Goal: Use online tool/utility: Utilize a website feature to perform a specific function

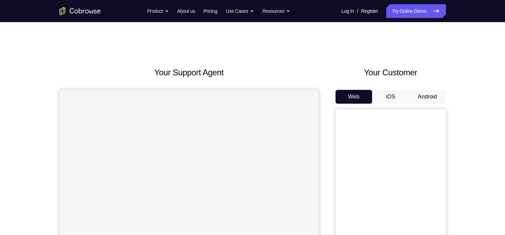
click at [426, 99] on button "Android" at bounding box center [427, 97] width 37 height 14
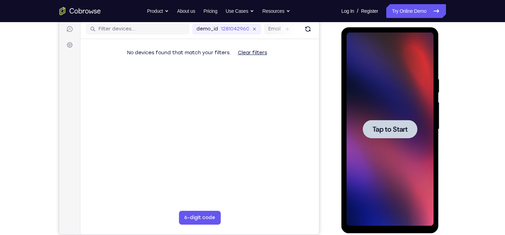
click at [404, 132] on span "Tap to Start" at bounding box center [389, 129] width 35 height 7
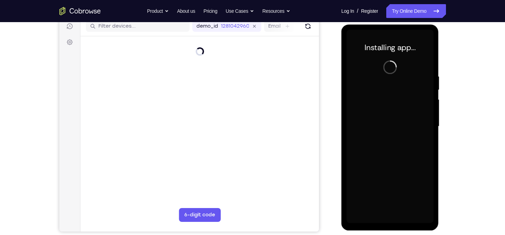
scroll to position [90, 0]
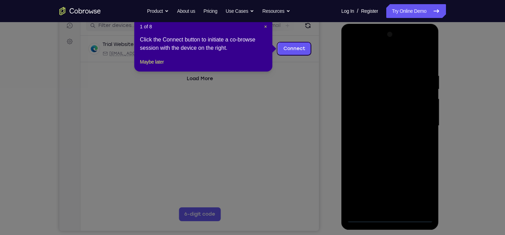
click at [267, 27] on div "1 of 8 × Click the Connect button to initiate a co-browse session with the devi…" at bounding box center [203, 45] width 138 height 54
click at [266, 27] on span "×" at bounding box center [265, 27] width 3 height 6
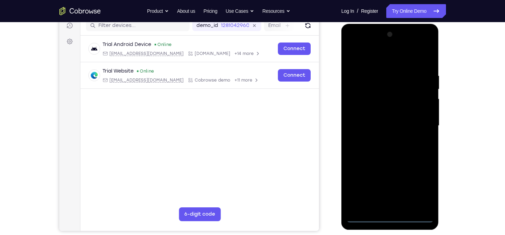
click at [387, 214] on div at bounding box center [390, 125] width 87 height 193
click at [392, 217] on div at bounding box center [390, 125] width 87 height 193
click at [422, 192] on div at bounding box center [390, 125] width 87 height 193
click at [383, 58] on div at bounding box center [390, 125] width 87 height 193
click at [421, 129] on div at bounding box center [390, 125] width 87 height 193
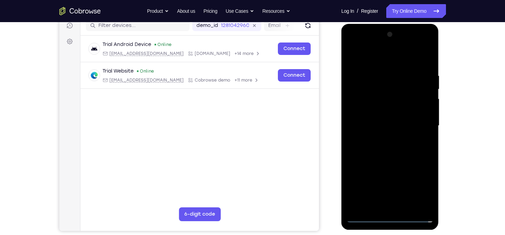
click at [384, 138] on div at bounding box center [390, 125] width 87 height 193
click at [393, 117] on div at bounding box center [390, 125] width 87 height 193
click at [394, 113] on div at bounding box center [390, 125] width 87 height 193
click at [399, 127] on div at bounding box center [390, 125] width 87 height 193
click at [430, 65] on div at bounding box center [390, 125] width 87 height 193
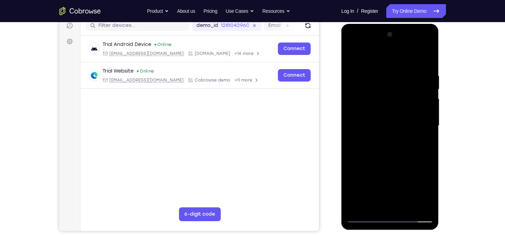
click at [423, 56] on div at bounding box center [390, 125] width 87 height 193
click at [395, 148] on div at bounding box center [390, 125] width 87 height 193
click at [430, 154] on div at bounding box center [390, 125] width 87 height 193
click at [427, 51] on div at bounding box center [390, 125] width 87 height 193
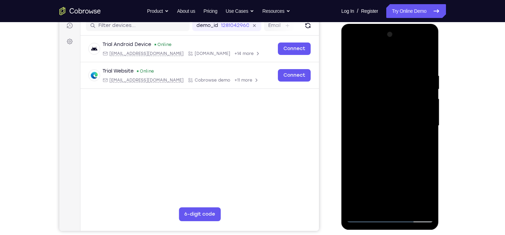
click at [352, 54] on div at bounding box center [390, 125] width 87 height 193
click at [406, 208] on div at bounding box center [390, 125] width 87 height 193
click at [398, 162] on div at bounding box center [390, 125] width 87 height 193
click at [402, 115] on div at bounding box center [390, 125] width 87 height 193
click at [388, 206] on div at bounding box center [390, 125] width 87 height 193
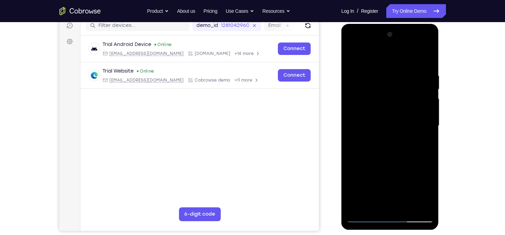
click at [427, 191] on div at bounding box center [390, 125] width 87 height 193
click at [370, 204] on div at bounding box center [390, 125] width 87 height 193
click at [409, 166] on div at bounding box center [390, 125] width 87 height 193
click at [419, 136] on div at bounding box center [390, 125] width 87 height 193
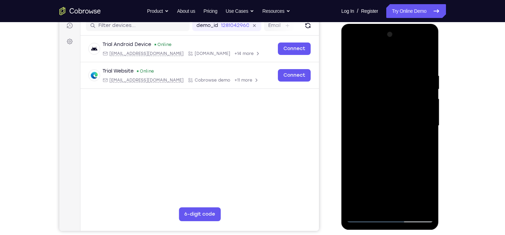
click at [420, 137] on div at bounding box center [390, 125] width 87 height 193
click at [352, 56] on div at bounding box center [390, 125] width 87 height 193
click at [353, 54] on div at bounding box center [390, 125] width 87 height 193
click at [380, 72] on div at bounding box center [390, 125] width 87 height 193
click at [424, 110] on div at bounding box center [390, 125] width 87 height 193
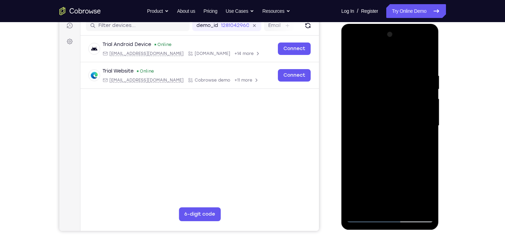
click at [424, 110] on div at bounding box center [390, 125] width 87 height 193
click at [418, 159] on div at bounding box center [390, 125] width 87 height 193
click at [424, 126] on div at bounding box center [390, 125] width 87 height 193
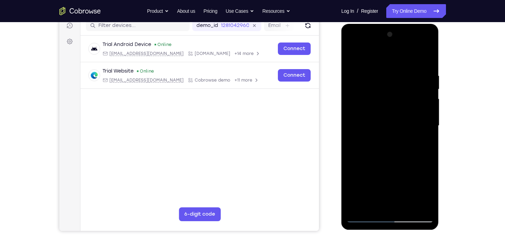
click at [426, 126] on div at bounding box center [390, 125] width 87 height 193
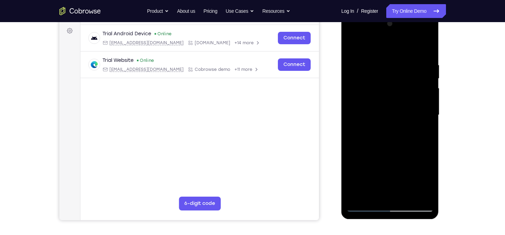
scroll to position [101, 0]
click at [422, 101] on div at bounding box center [390, 114] width 87 height 193
click at [430, 84] on div at bounding box center [390, 114] width 87 height 193
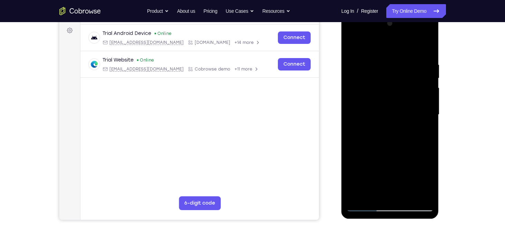
click at [430, 84] on div at bounding box center [390, 114] width 87 height 193
click at [427, 87] on div at bounding box center [390, 114] width 87 height 193
click at [426, 74] on div at bounding box center [390, 114] width 87 height 193
click at [418, 76] on div at bounding box center [390, 114] width 87 height 193
click at [424, 88] on div at bounding box center [390, 114] width 87 height 193
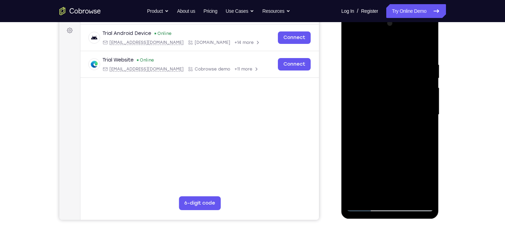
click at [420, 122] on div at bounding box center [390, 114] width 87 height 193
click at [420, 107] on div at bounding box center [390, 114] width 87 height 193
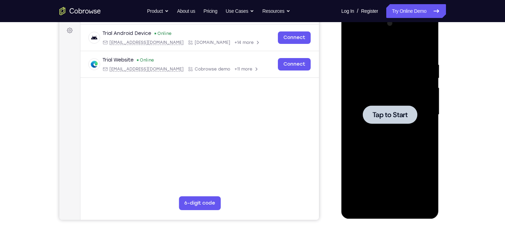
click at [388, 108] on div at bounding box center [390, 114] width 55 height 18
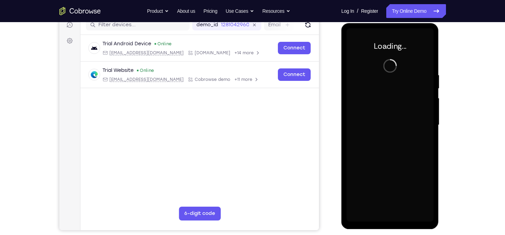
scroll to position [91, 0]
click at [411, 158] on div at bounding box center [390, 124] width 87 height 193
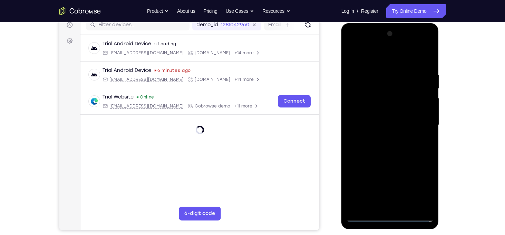
click at [391, 216] on div at bounding box center [390, 124] width 87 height 193
click at [424, 182] on div at bounding box center [390, 124] width 87 height 193
click at [380, 61] on div at bounding box center [390, 124] width 87 height 193
click at [418, 123] on div at bounding box center [390, 124] width 87 height 193
click at [382, 205] on div at bounding box center [390, 124] width 87 height 193
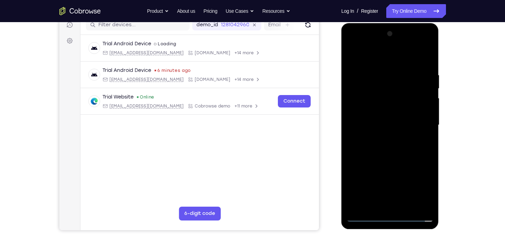
click at [383, 118] on div at bounding box center [390, 124] width 87 height 193
click at [387, 111] on div at bounding box center [390, 124] width 87 height 193
click at [407, 124] on div at bounding box center [390, 124] width 87 height 193
click at [410, 148] on div at bounding box center [390, 124] width 87 height 193
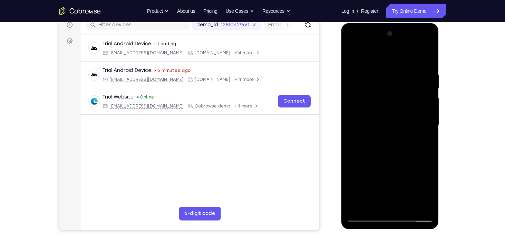
click at [410, 148] on div at bounding box center [390, 124] width 87 height 193
click at [426, 133] on div at bounding box center [390, 124] width 87 height 193
click at [390, 123] on div at bounding box center [390, 124] width 87 height 193
click at [411, 149] on div at bounding box center [390, 124] width 87 height 193
click at [428, 63] on div at bounding box center [390, 124] width 87 height 193
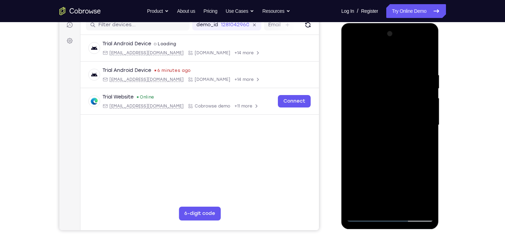
click at [384, 136] on div at bounding box center [390, 124] width 87 height 193
click at [431, 149] on div at bounding box center [390, 124] width 87 height 193
click at [381, 69] on div at bounding box center [390, 124] width 87 height 193
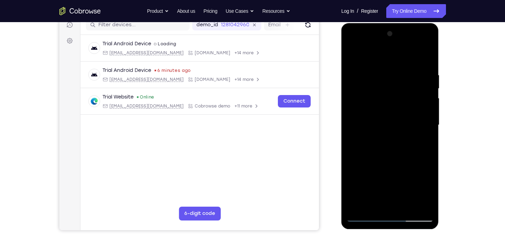
click at [428, 59] on div at bounding box center [390, 124] width 87 height 193
click at [427, 57] on div at bounding box center [390, 124] width 87 height 193
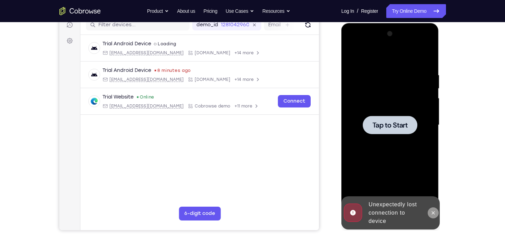
click at [433, 212] on icon at bounding box center [433, 212] width 3 height 3
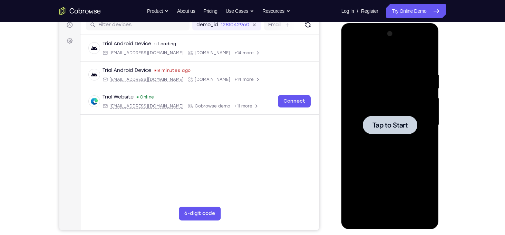
click at [384, 134] on div at bounding box center [390, 124] width 87 height 193
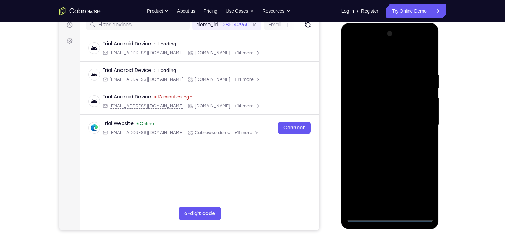
click at [391, 213] on div at bounding box center [390, 124] width 87 height 193
click at [391, 216] on div at bounding box center [390, 124] width 87 height 193
click at [422, 185] on div at bounding box center [390, 124] width 87 height 193
click at [398, 62] on div at bounding box center [390, 124] width 87 height 193
click at [422, 124] on div at bounding box center [390, 124] width 87 height 193
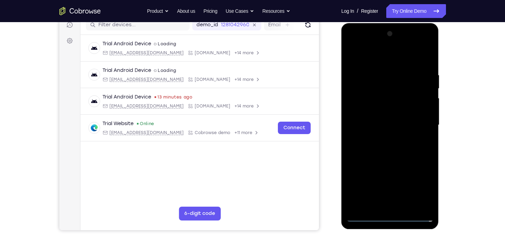
click at [385, 136] on div at bounding box center [390, 124] width 87 height 193
click at [389, 120] on div at bounding box center [390, 124] width 87 height 193
click at [391, 108] on div at bounding box center [390, 124] width 87 height 193
click at [391, 125] on div at bounding box center [390, 124] width 87 height 193
click at [424, 57] on div at bounding box center [390, 124] width 87 height 193
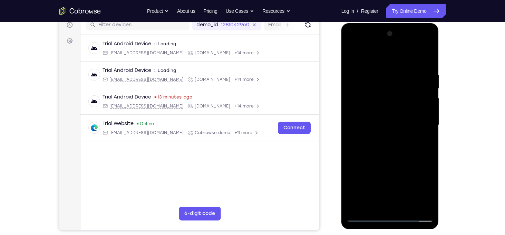
click at [426, 62] on div at bounding box center [390, 124] width 87 height 193
click at [416, 111] on div at bounding box center [390, 124] width 87 height 193
click at [428, 50] on div at bounding box center [390, 124] width 87 height 193
click at [361, 85] on div at bounding box center [390, 124] width 87 height 193
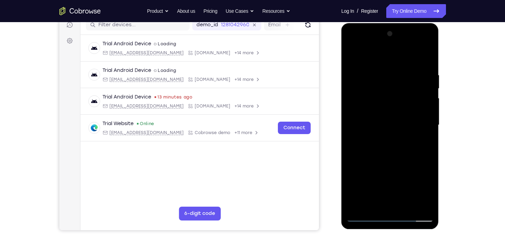
click at [428, 54] on div at bounding box center [390, 124] width 87 height 193
click at [402, 67] on div at bounding box center [390, 124] width 87 height 193
click at [370, 65] on div at bounding box center [390, 124] width 87 height 193
click at [352, 56] on div at bounding box center [390, 124] width 87 height 193
click at [405, 66] on div at bounding box center [390, 124] width 87 height 193
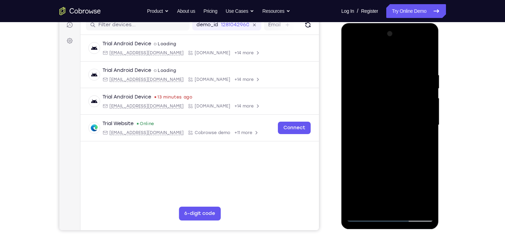
drag, startPoint x: 381, startPoint y: 165, endPoint x: 373, endPoint y: 65, distance: 100.8
click at [373, 65] on div at bounding box center [390, 124] width 87 height 193
drag, startPoint x: 387, startPoint y: 164, endPoint x: 383, endPoint y: 82, distance: 82.5
click at [383, 82] on div at bounding box center [390, 124] width 87 height 193
drag, startPoint x: 384, startPoint y: 142, endPoint x: 385, endPoint y: 95, distance: 47.6
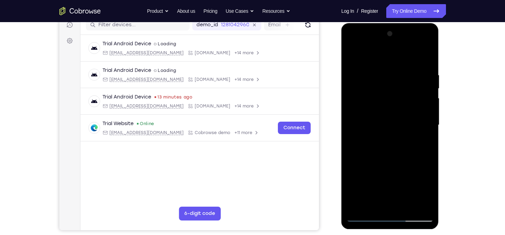
click at [385, 95] on div at bounding box center [390, 124] width 87 height 193
drag, startPoint x: 388, startPoint y: 174, endPoint x: 384, endPoint y: 75, distance: 99.5
click at [384, 75] on div at bounding box center [390, 124] width 87 height 193
drag, startPoint x: 387, startPoint y: 164, endPoint x: 387, endPoint y: 74, distance: 90.4
click at [387, 74] on div at bounding box center [390, 124] width 87 height 193
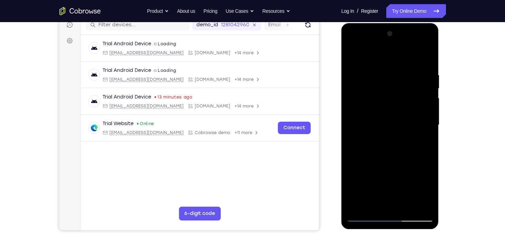
click at [353, 55] on div at bounding box center [390, 124] width 87 height 193
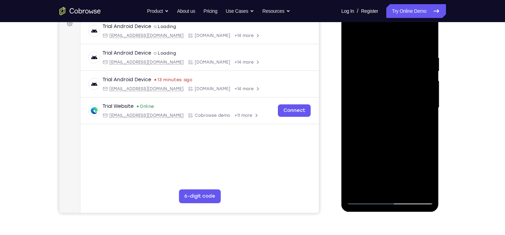
scroll to position [109, 0]
click at [358, 187] on div at bounding box center [390, 106] width 87 height 193
drag, startPoint x: 403, startPoint y: 58, endPoint x: 399, endPoint y: 121, distance: 62.6
click at [399, 121] on div at bounding box center [390, 106] width 87 height 193
click at [382, 54] on div at bounding box center [390, 106] width 87 height 193
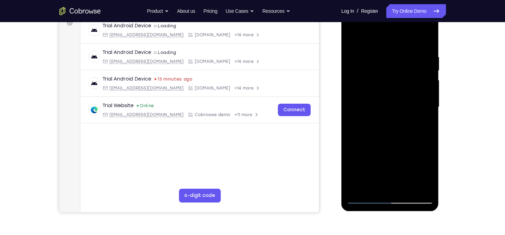
click at [428, 40] on div at bounding box center [390, 106] width 87 height 193
click at [428, 35] on div at bounding box center [390, 106] width 87 height 193
drag, startPoint x: 396, startPoint y: 54, endPoint x: 402, endPoint y: 100, distance: 46.6
click at [402, 100] on div at bounding box center [390, 106] width 87 height 193
click at [353, 36] on div at bounding box center [390, 106] width 87 height 193
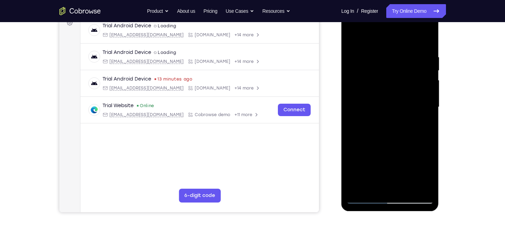
click at [402, 59] on div at bounding box center [390, 106] width 87 height 193
click at [426, 38] on div at bounding box center [390, 106] width 87 height 193
drag, startPoint x: 420, startPoint y: 54, endPoint x: 358, endPoint y: 62, distance: 62.3
click at [358, 62] on div at bounding box center [390, 106] width 87 height 193
drag, startPoint x: 422, startPoint y: 52, endPoint x: 357, endPoint y: 55, distance: 65.6
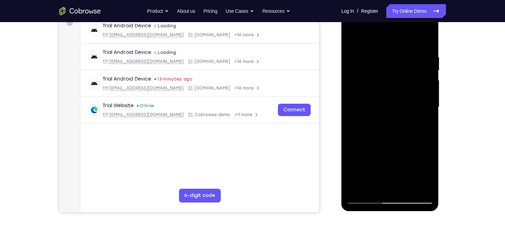
click at [357, 55] on div at bounding box center [390, 106] width 87 height 193
drag, startPoint x: 374, startPoint y: 56, endPoint x: 367, endPoint y: 58, distance: 7.4
click at [367, 58] on div at bounding box center [390, 106] width 87 height 193
drag, startPoint x: 424, startPoint y: 56, endPoint x: 372, endPoint y: 64, distance: 53.3
click at [372, 64] on div at bounding box center [390, 106] width 87 height 193
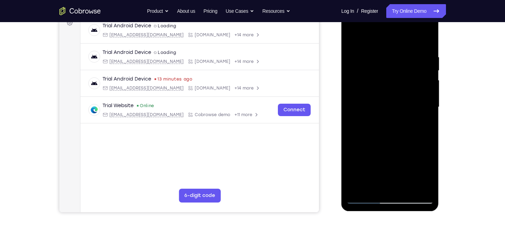
drag, startPoint x: 420, startPoint y: 53, endPoint x: 374, endPoint y: 54, distance: 45.6
click at [374, 54] on div at bounding box center [390, 106] width 87 height 193
drag, startPoint x: 415, startPoint y: 49, endPoint x: 366, endPoint y: 49, distance: 49.0
click at [366, 49] on div at bounding box center [390, 106] width 87 height 193
drag, startPoint x: 426, startPoint y: 53, endPoint x: 363, endPoint y: 59, distance: 62.8
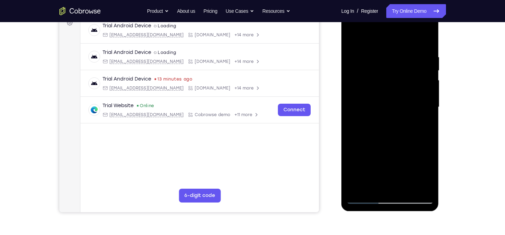
click at [363, 59] on div at bounding box center [390, 106] width 87 height 193
drag, startPoint x: 431, startPoint y: 53, endPoint x: 365, endPoint y: 55, distance: 65.9
click at [365, 55] on div at bounding box center [390, 106] width 87 height 193
drag, startPoint x: 427, startPoint y: 53, endPoint x: 365, endPoint y: 55, distance: 61.8
click at [365, 55] on div at bounding box center [390, 106] width 87 height 193
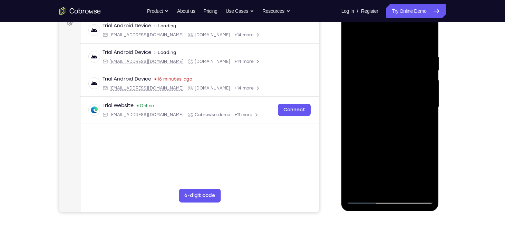
drag, startPoint x: 429, startPoint y: 55, endPoint x: 370, endPoint y: 57, distance: 59.1
click at [370, 57] on div at bounding box center [390, 106] width 87 height 193
drag, startPoint x: 422, startPoint y: 55, endPoint x: 364, endPoint y: 58, distance: 58.1
click at [364, 58] on div at bounding box center [390, 106] width 87 height 193
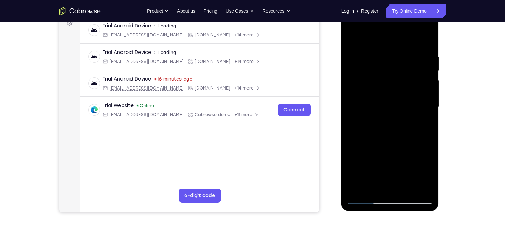
click at [420, 55] on div at bounding box center [390, 106] width 87 height 193
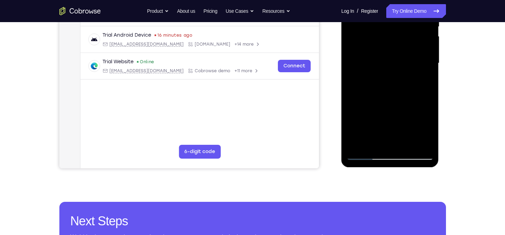
scroll to position [153, 0]
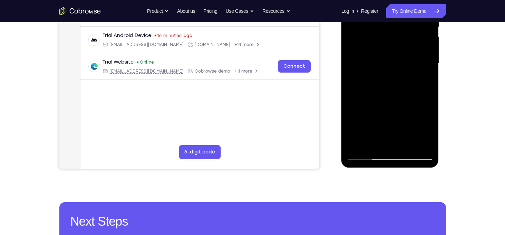
click at [419, 141] on div at bounding box center [390, 63] width 87 height 193
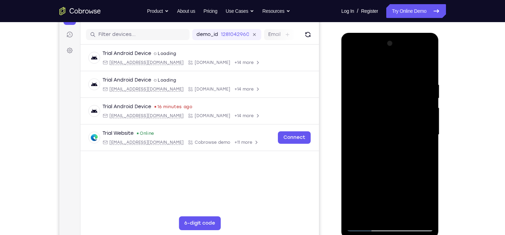
scroll to position [78, 0]
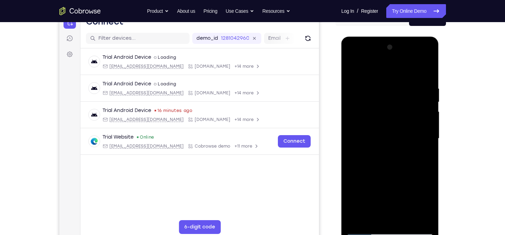
click at [427, 71] on div at bounding box center [390, 138] width 87 height 193
click at [406, 221] on div at bounding box center [390, 138] width 87 height 193
click at [399, 177] on div at bounding box center [390, 138] width 87 height 193
drag, startPoint x: 399, startPoint y: 186, endPoint x: 384, endPoint y: 208, distance: 26.6
click at [384, 208] on div at bounding box center [390, 138] width 87 height 193
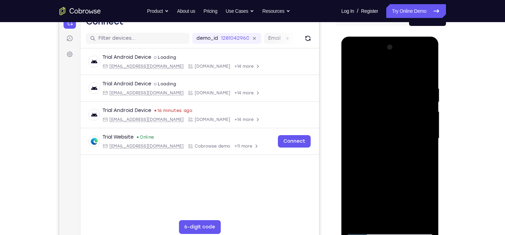
click at [428, 117] on div at bounding box center [390, 138] width 87 height 193
click at [355, 70] on div at bounding box center [390, 138] width 87 height 193
click at [357, 93] on div at bounding box center [390, 138] width 87 height 193
click at [350, 71] on div at bounding box center [390, 138] width 87 height 193
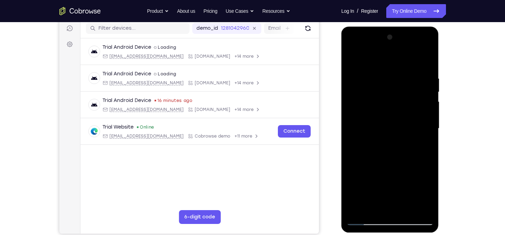
scroll to position [86, 0]
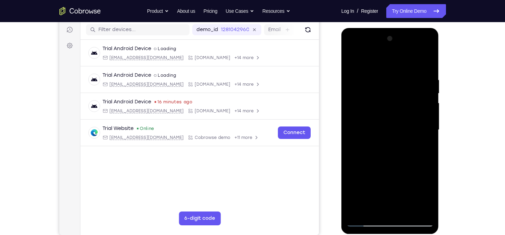
click at [354, 58] on div at bounding box center [390, 129] width 87 height 193
drag, startPoint x: 395, startPoint y: 86, endPoint x: 390, endPoint y: 148, distance: 62.0
click at [390, 148] on div at bounding box center [390, 129] width 87 height 193
click at [382, 78] on div at bounding box center [390, 129] width 87 height 193
click at [356, 61] on div at bounding box center [390, 129] width 87 height 193
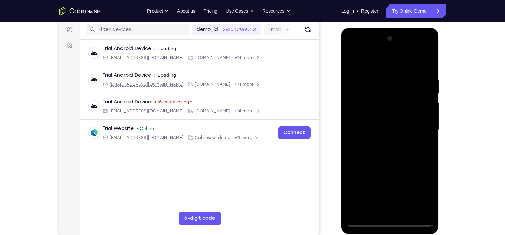
click at [352, 55] on div at bounding box center [390, 129] width 87 height 193
click at [365, 219] on div at bounding box center [390, 129] width 87 height 193
click at [353, 61] on div at bounding box center [390, 129] width 87 height 193
click at [423, 209] on div at bounding box center [390, 129] width 87 height 193
click at [363, 187] on div at bounding box center [390, 129] width 87 height 193
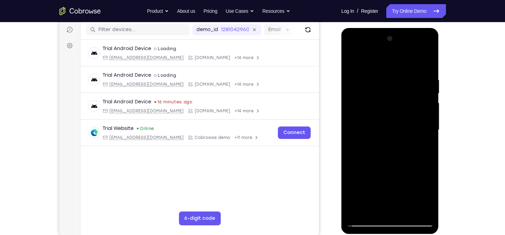
drag, startPoint x: 391, startPoint y: 169, endPoint x: 383, endPoint y: 178, distance: 12.7
click at [383, 178] on div at bounding box center [390, 129] width 87 height 193
click at [361, 211] on div at bounding box center [390, 129] width 87 height 193
drag, startPoint x: 419, startPoint y: 96, endPoint x: 372, endPoint y: 103, distance: 47.4
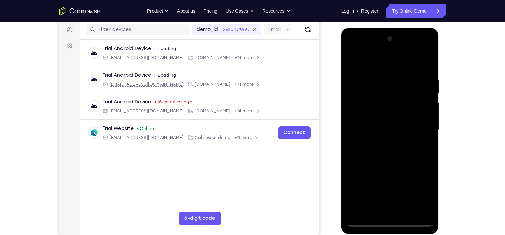
click at [372, 103] on div at bounding box center [390, 129] width 87 height 193
click at [394, 74] on div at bounding box center [390, 129] width 87 height 193
